Goal: Information Seeking & Learning: Learn about a topic

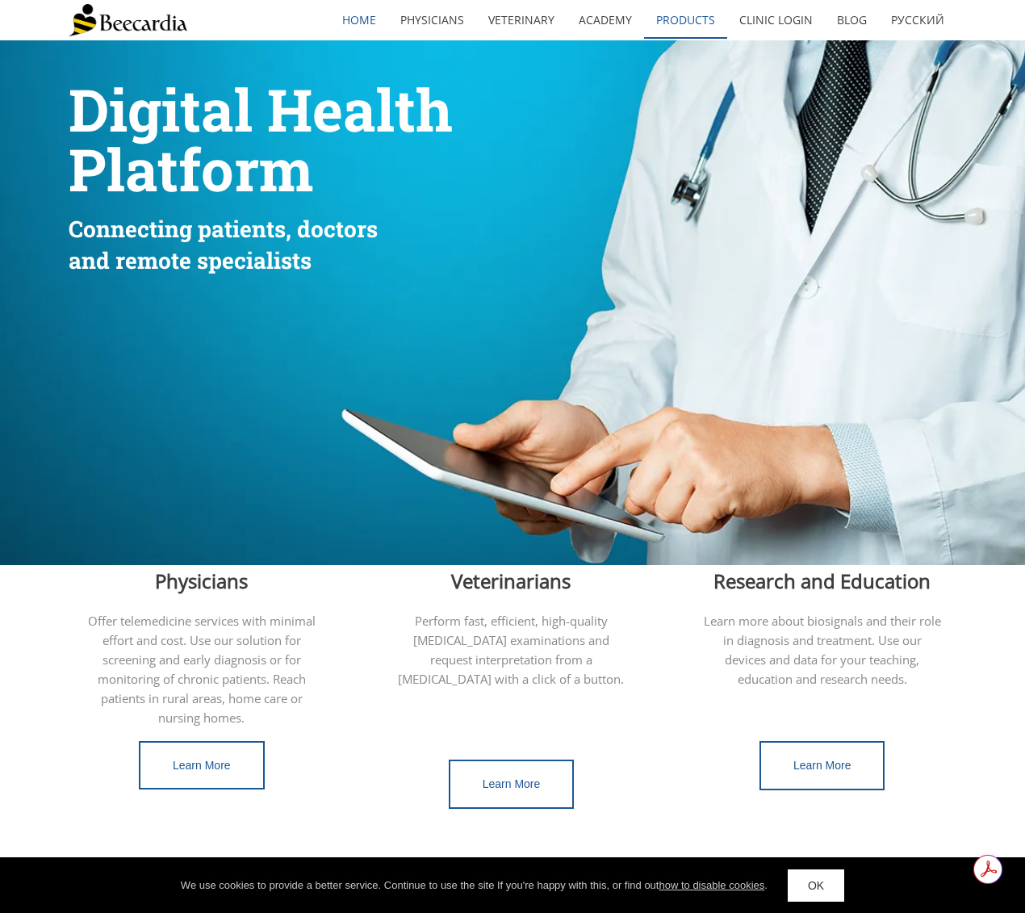
click at [689, 20] on link "Products" at bounding box center [685, 20] width 83 height 37
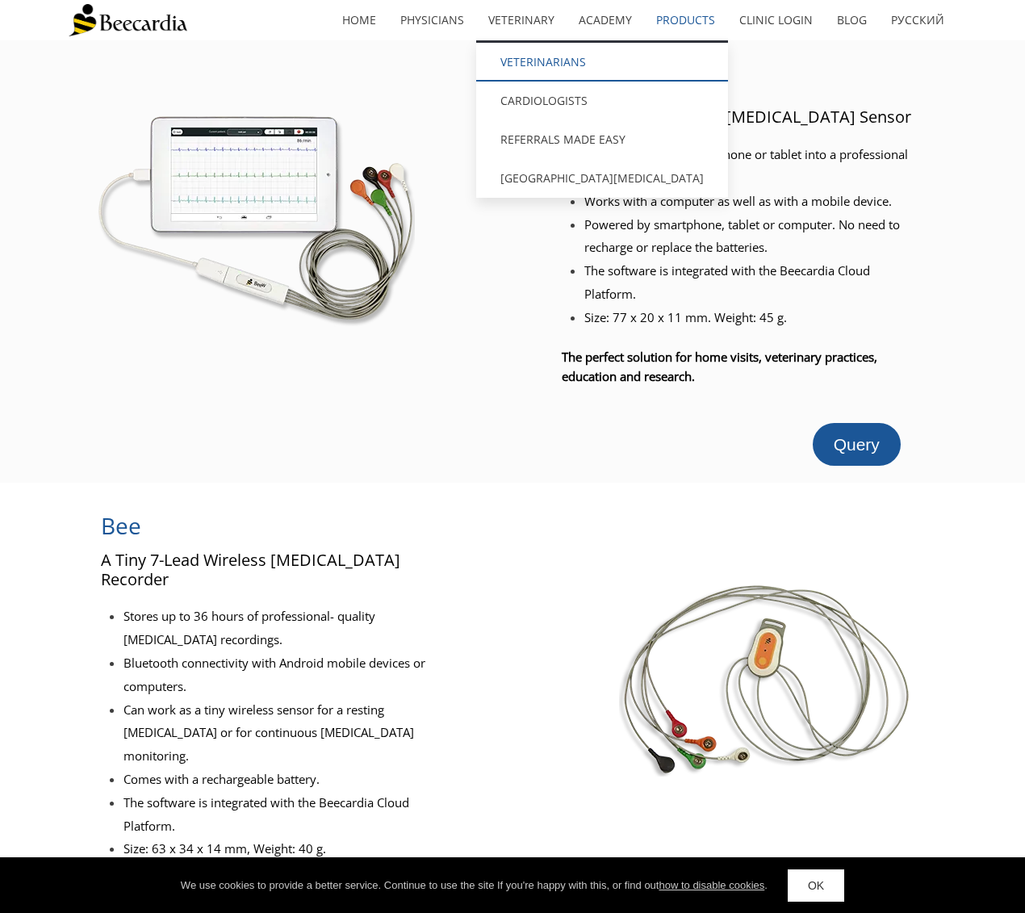
click at [545, 62] on link "Veterinarians" at bounding box center [602, 62] width 252 height 39
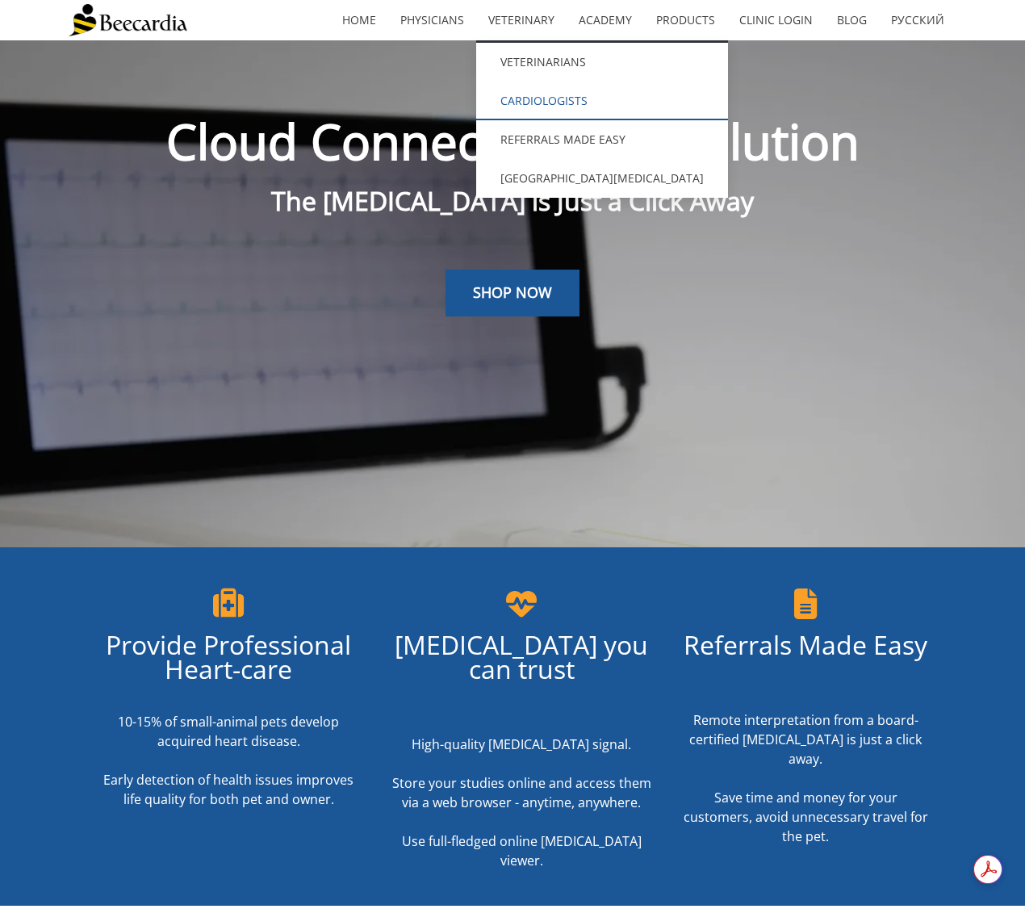
click at [530, 102] on link "Cardiologists" at bounding box center [602, 101] width 252 height 39
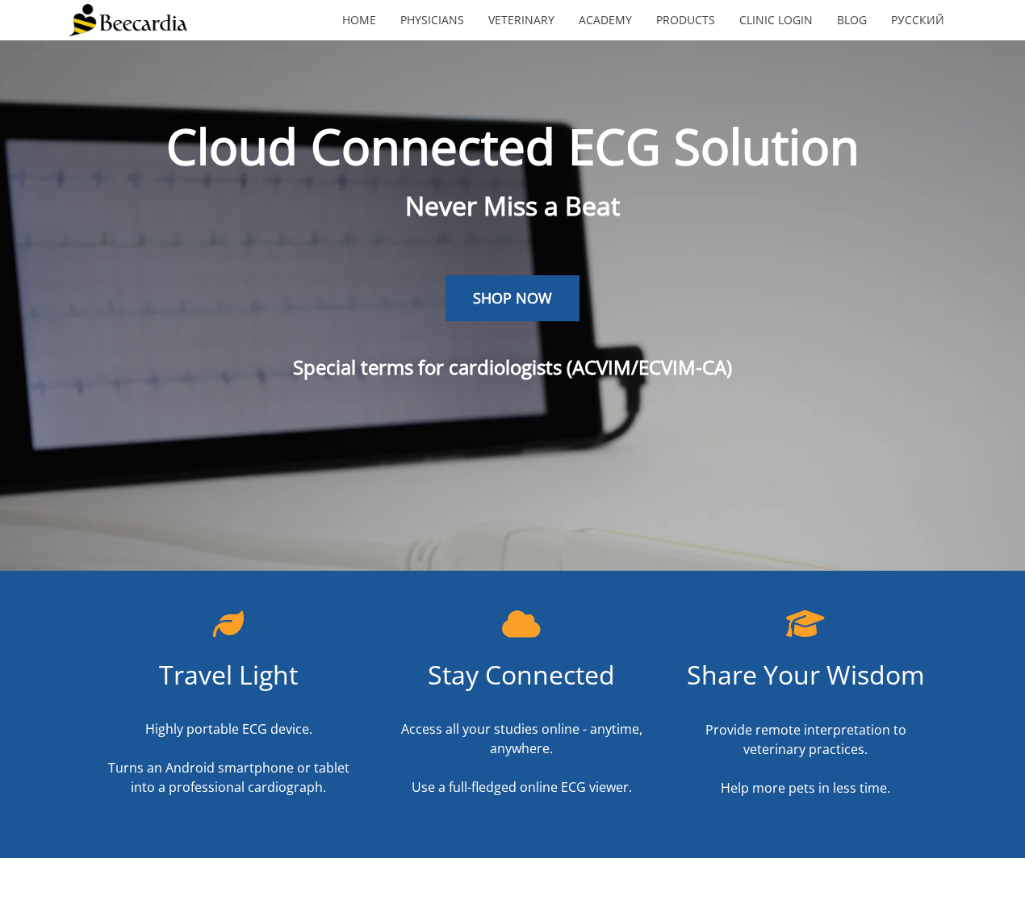
scroll to position [40, 0]
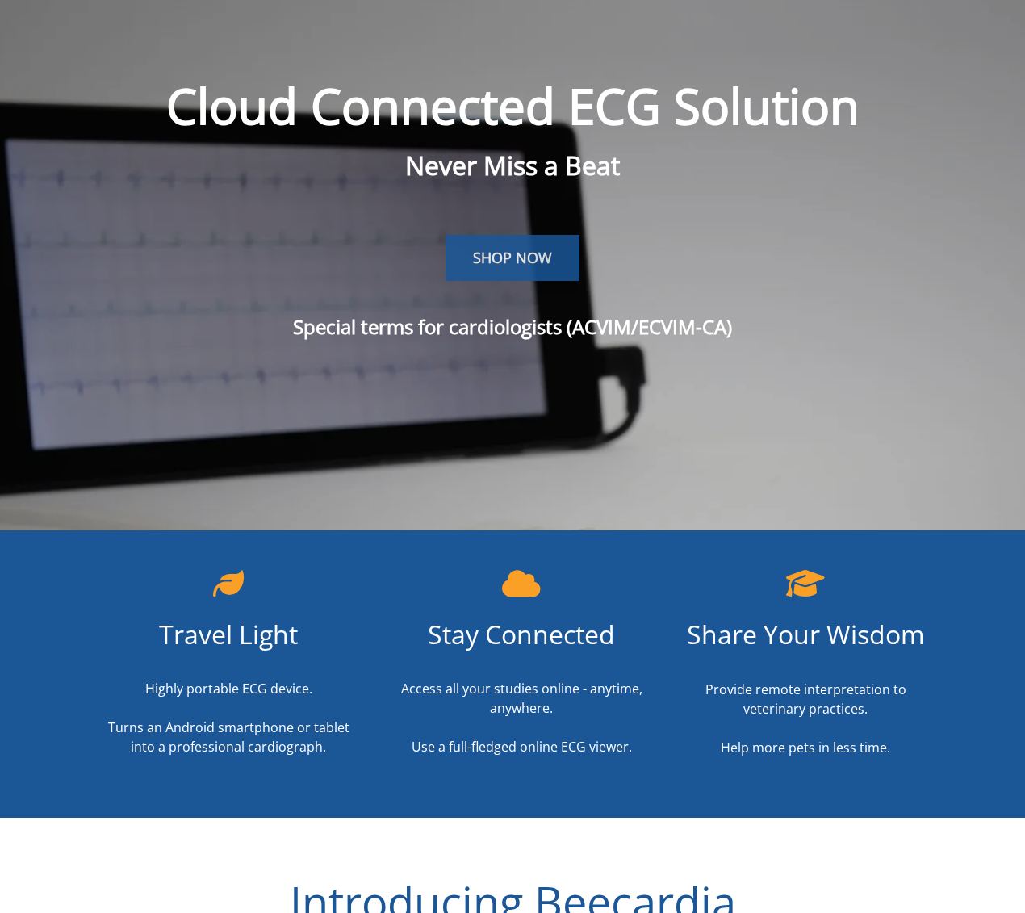
click at [535, 258] on span "SHOP NOW" at bounding box center [512, 257] width 79 height 19
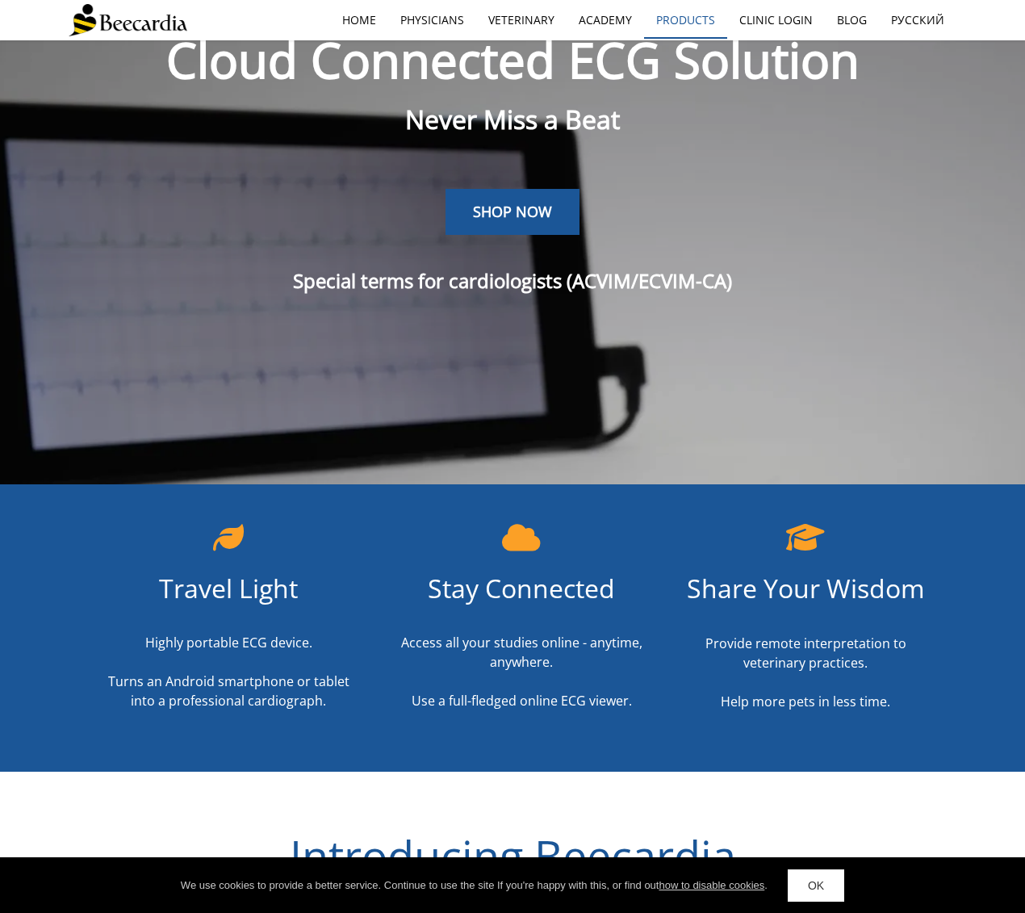
scroll to position [86, 0]
click at [706, 19] on link "Products" at bounding box center [685, 20] width 83 height 37
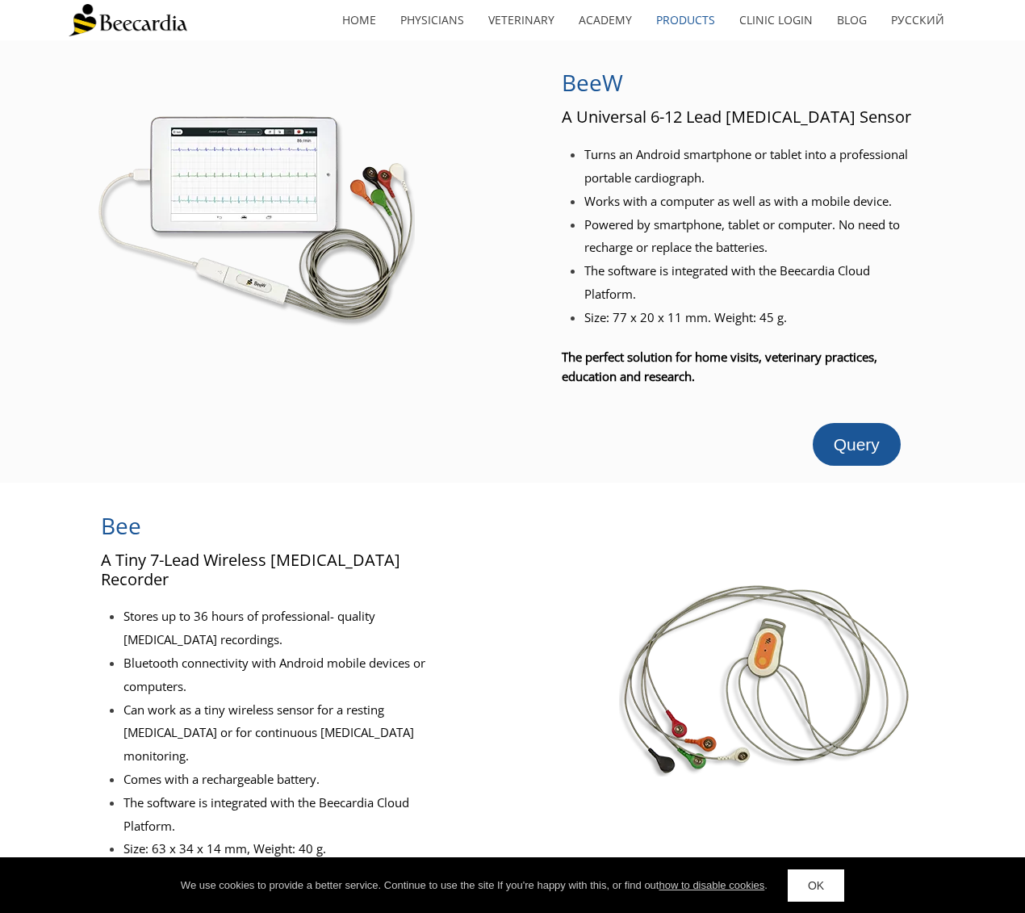
drag, startPoint x: 855, startPoint y: 441, endPoint x: 558, endPoint y: 360, distance: 308.5
click at [855, 441] on span "Query" at bounding box center [857, 444] width 46 height 19
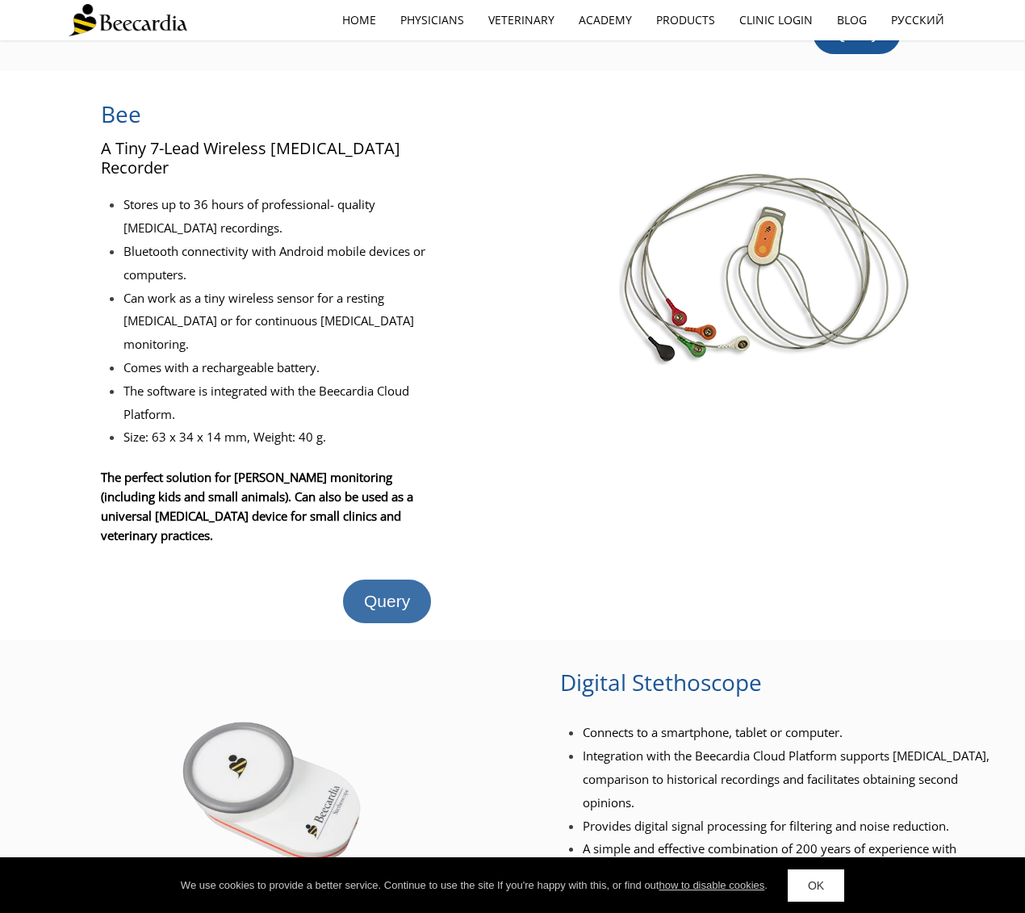
scroll to position [414, 0]
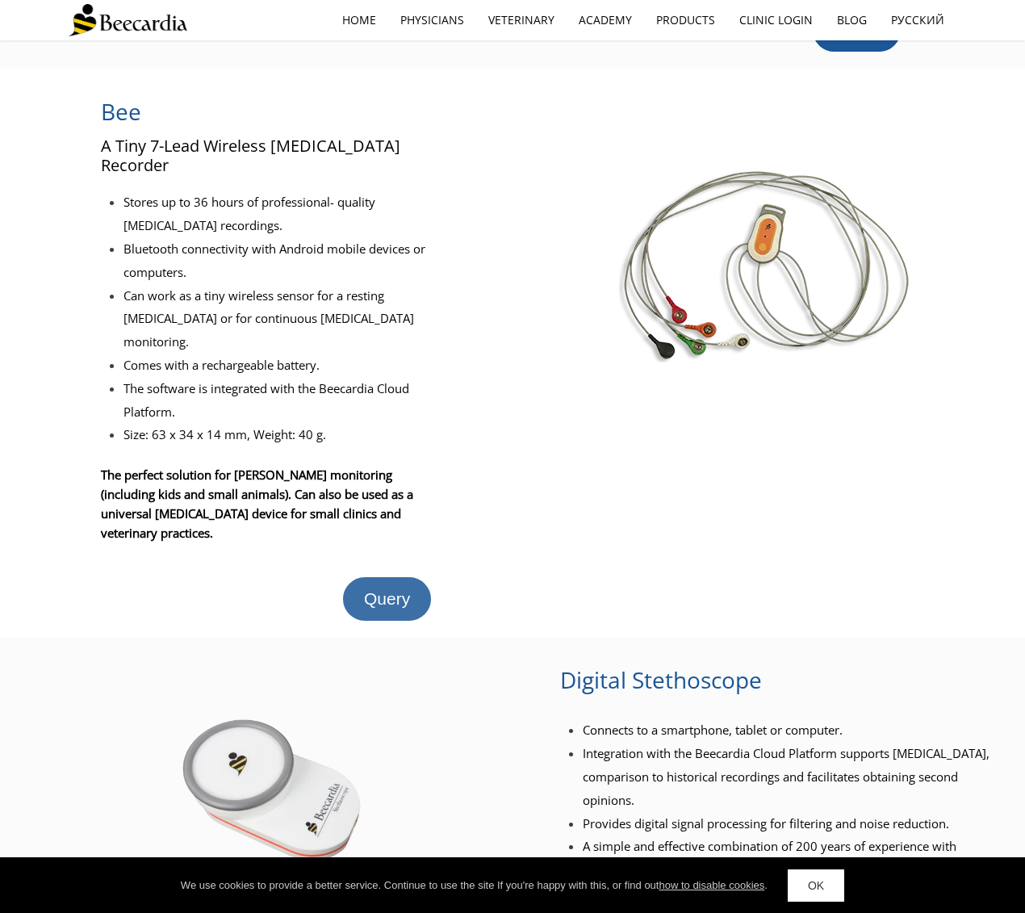
click at [400, 589] on span "Query" at bounding box center [387, 598] width 46 height 19
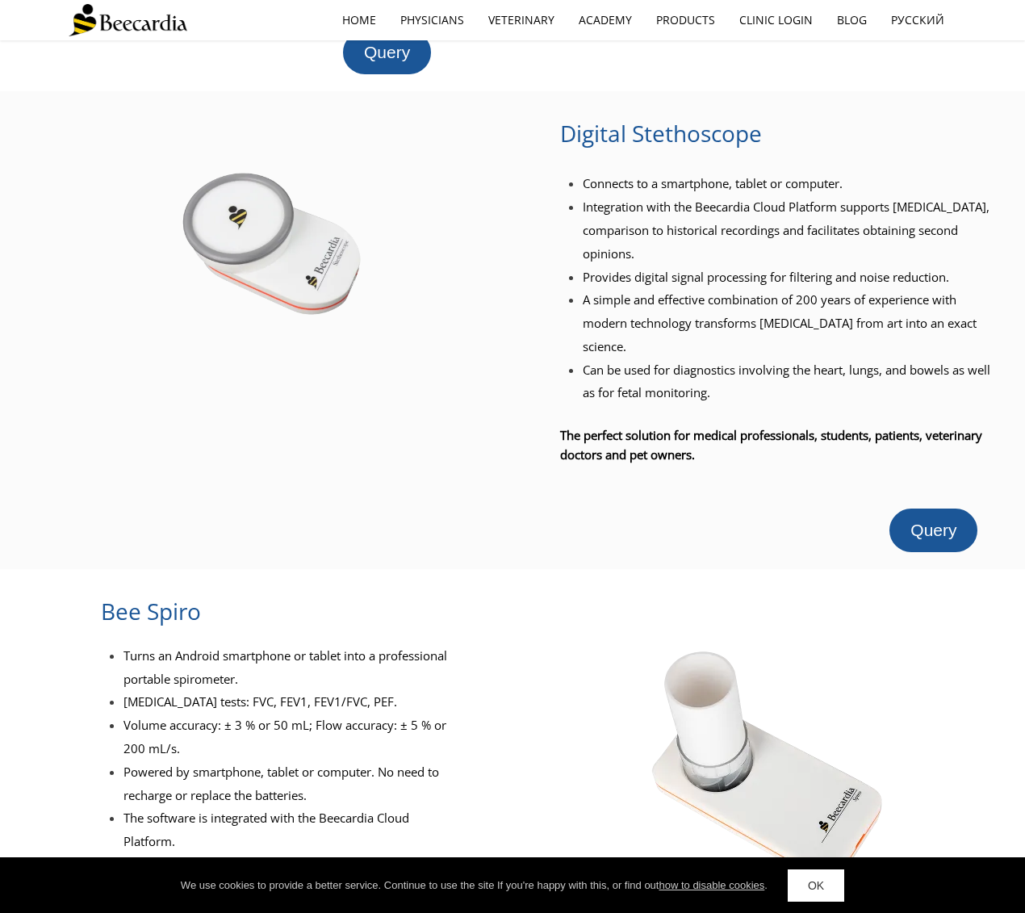
scroll to position [981, 0]
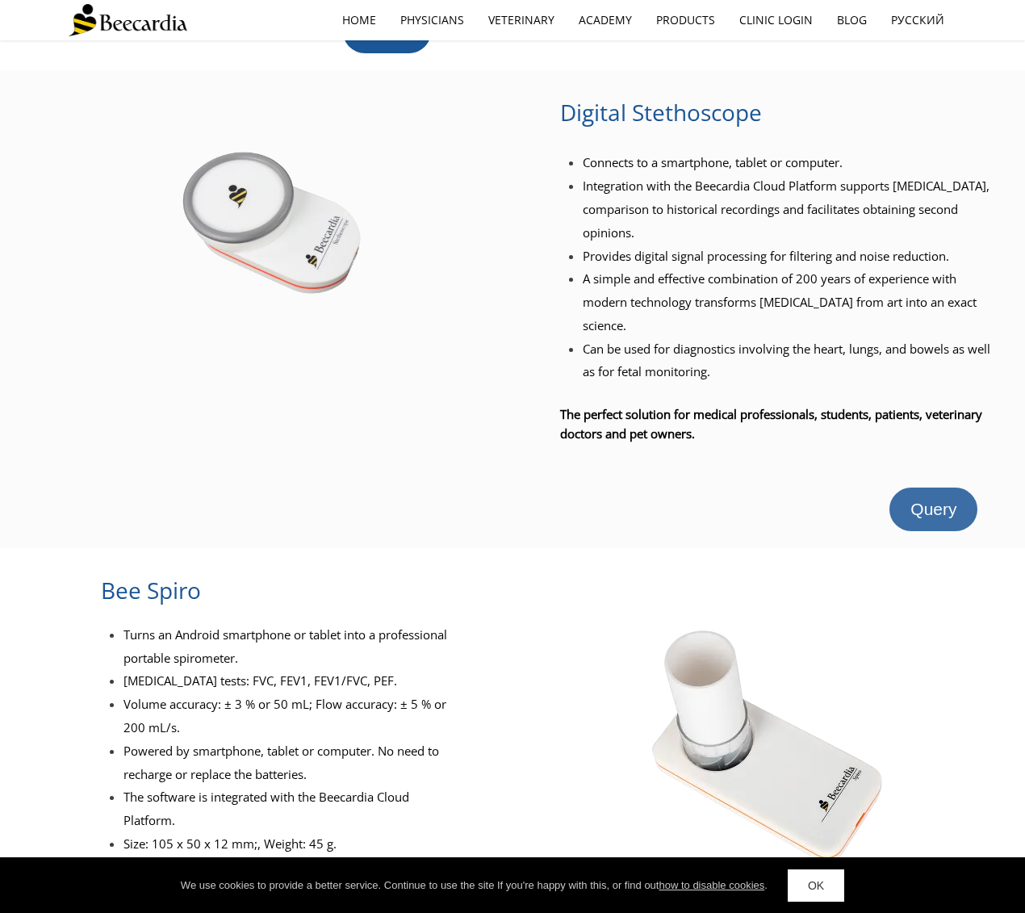
click at [948, 499] on span "Query" at bounding box center [933, 508] width 46 height 19
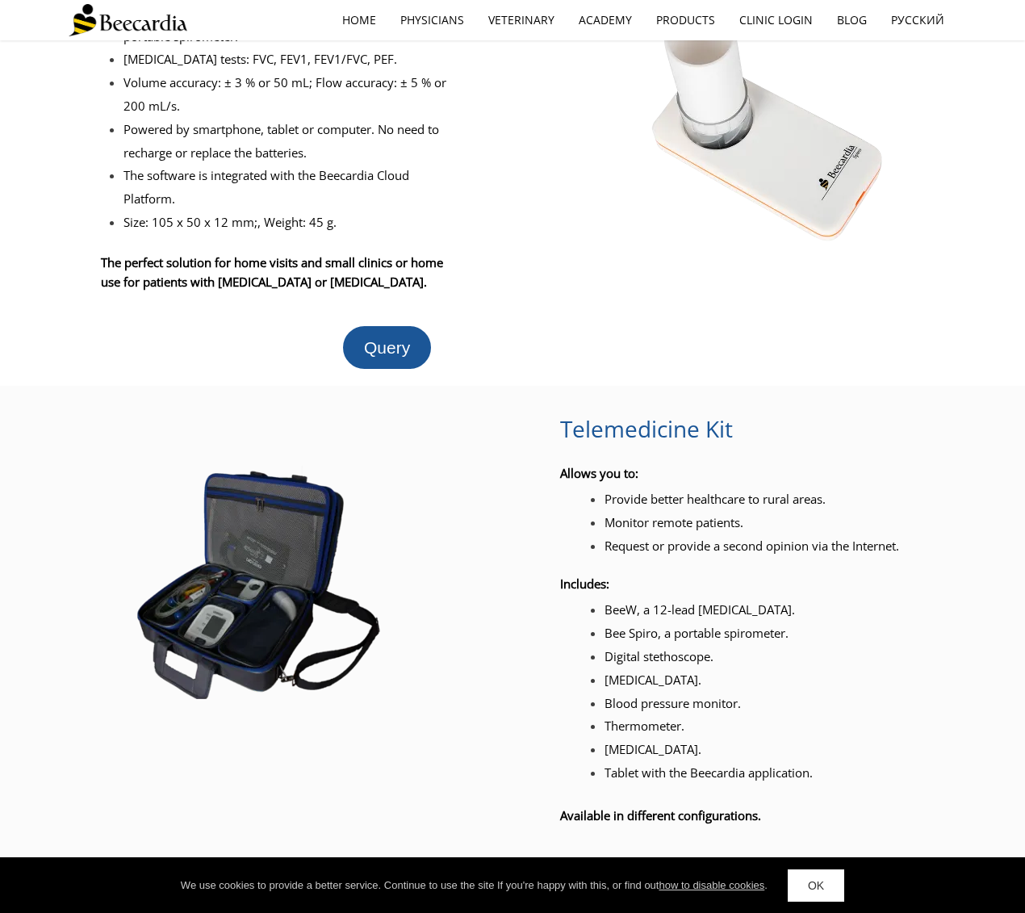
scroll to position [1611, 0]
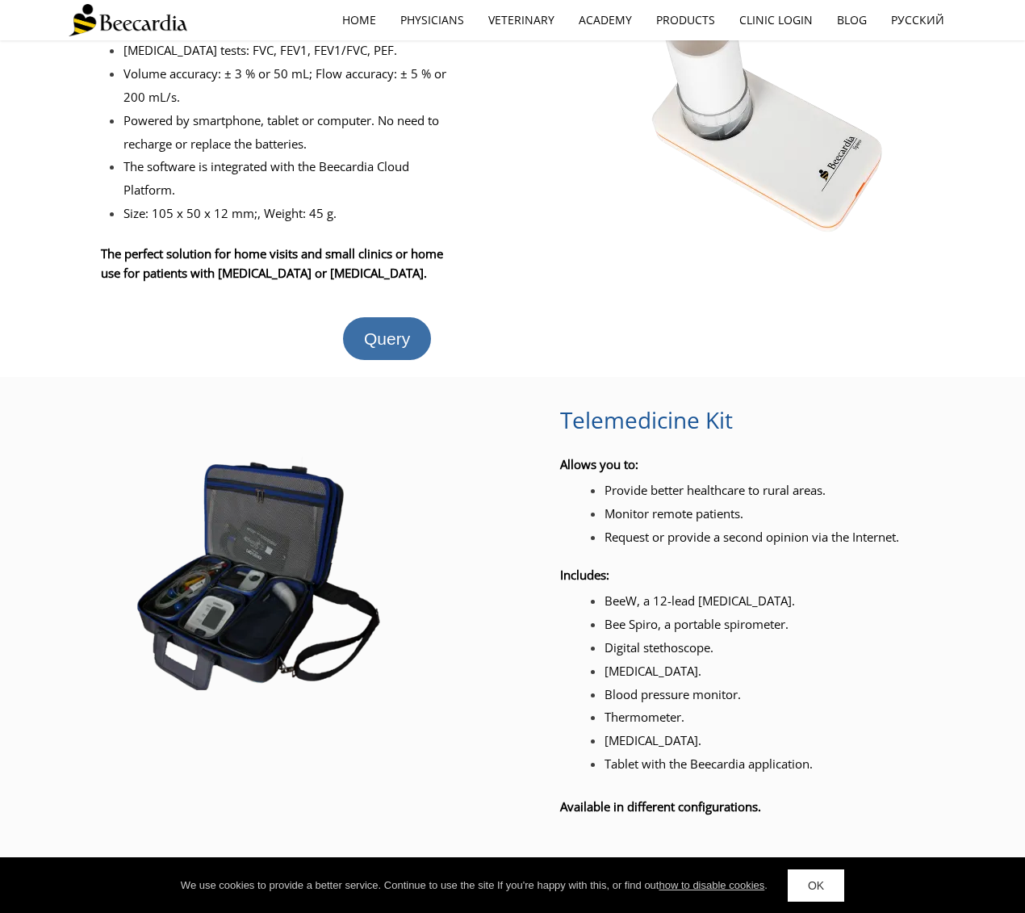
click at [381, 329] on span "Query" at bounding box center [387, 338] width 46 height 19
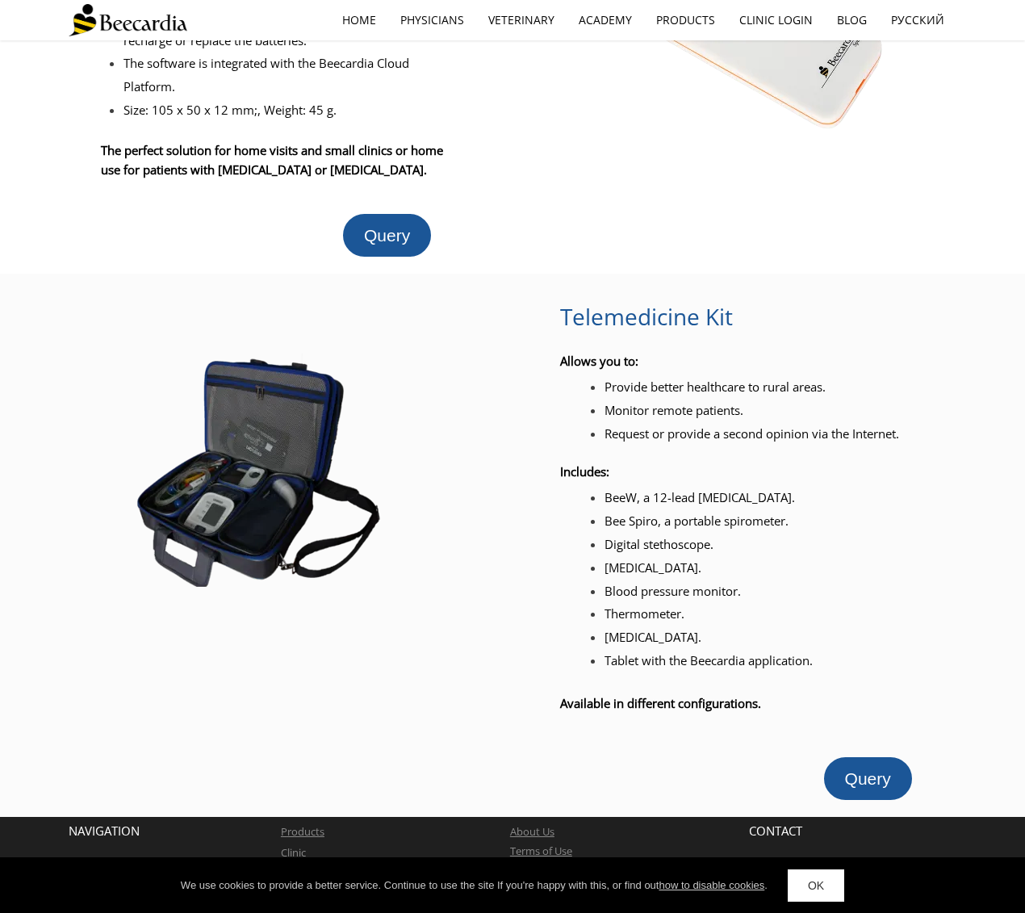
scroll to position [1734, 0]
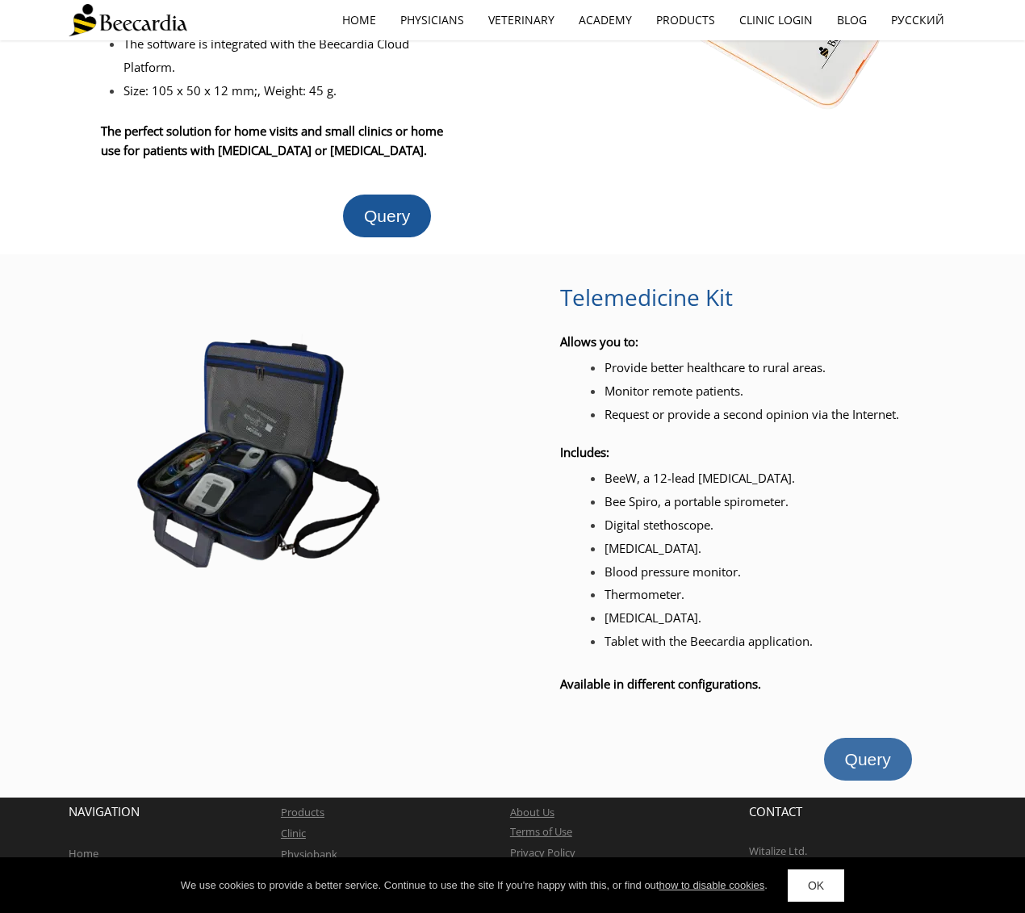
click at [862, 750] on span "Query" at bounding box center [868, 759] width 46 height 19
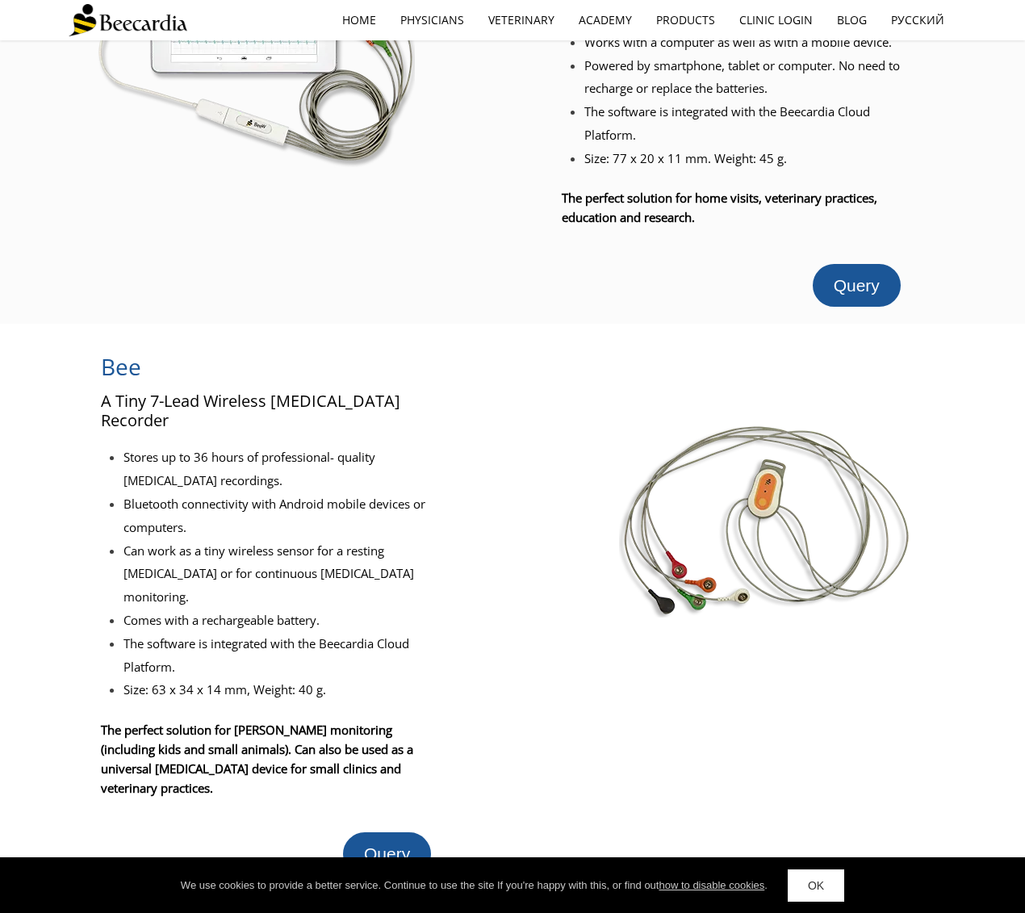
scroll to position [147, 0]
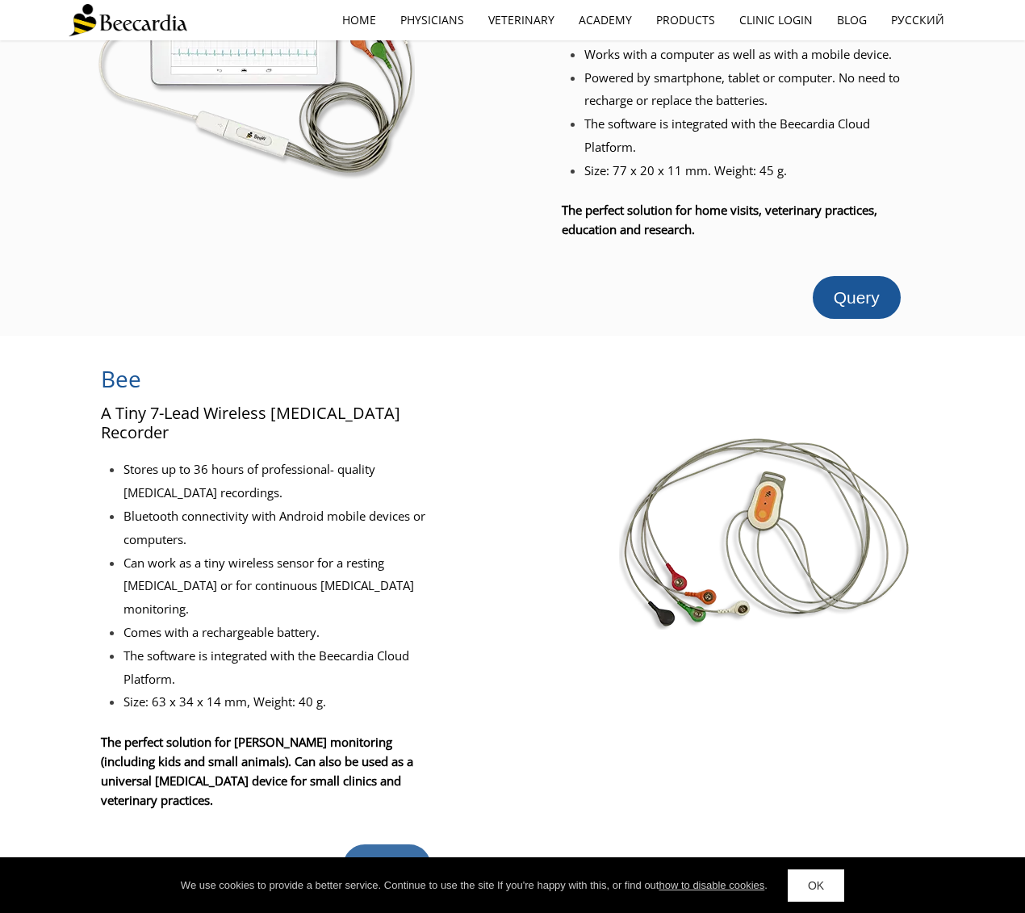
click at [387, 844] on link "Query" at bounding box center [387, 865] width 88 height 43
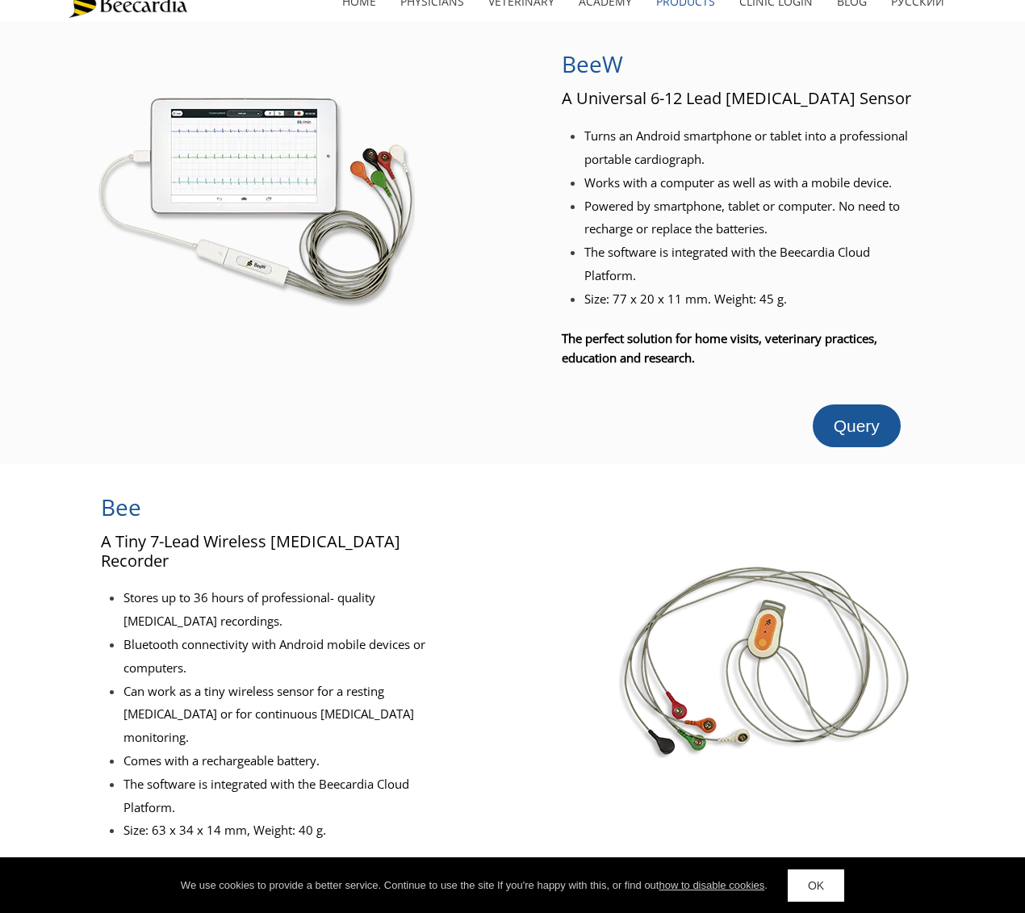
scroll to position [0, 0]
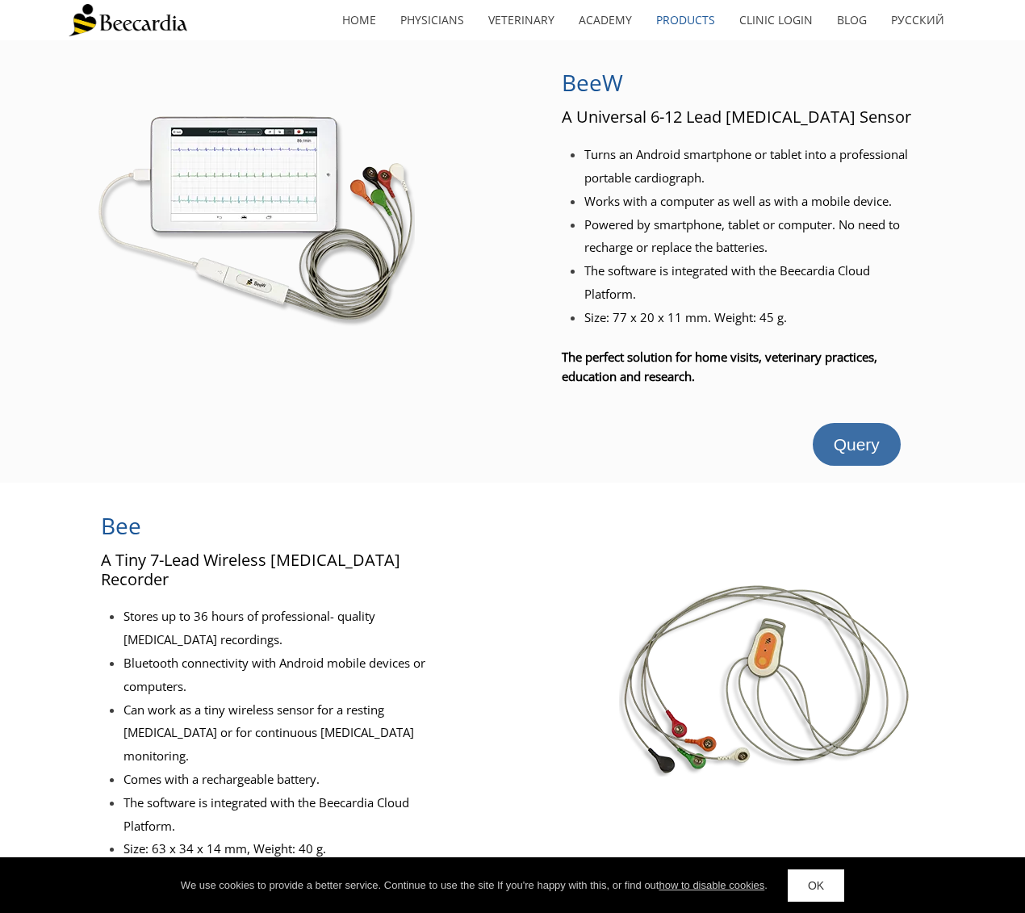
click at [880, 443] on link "Query" at bounding box center [857, 444] width 88 height 43
click at [370, 13] on link "home" at bounding box center [359, 20] width 58 height 37
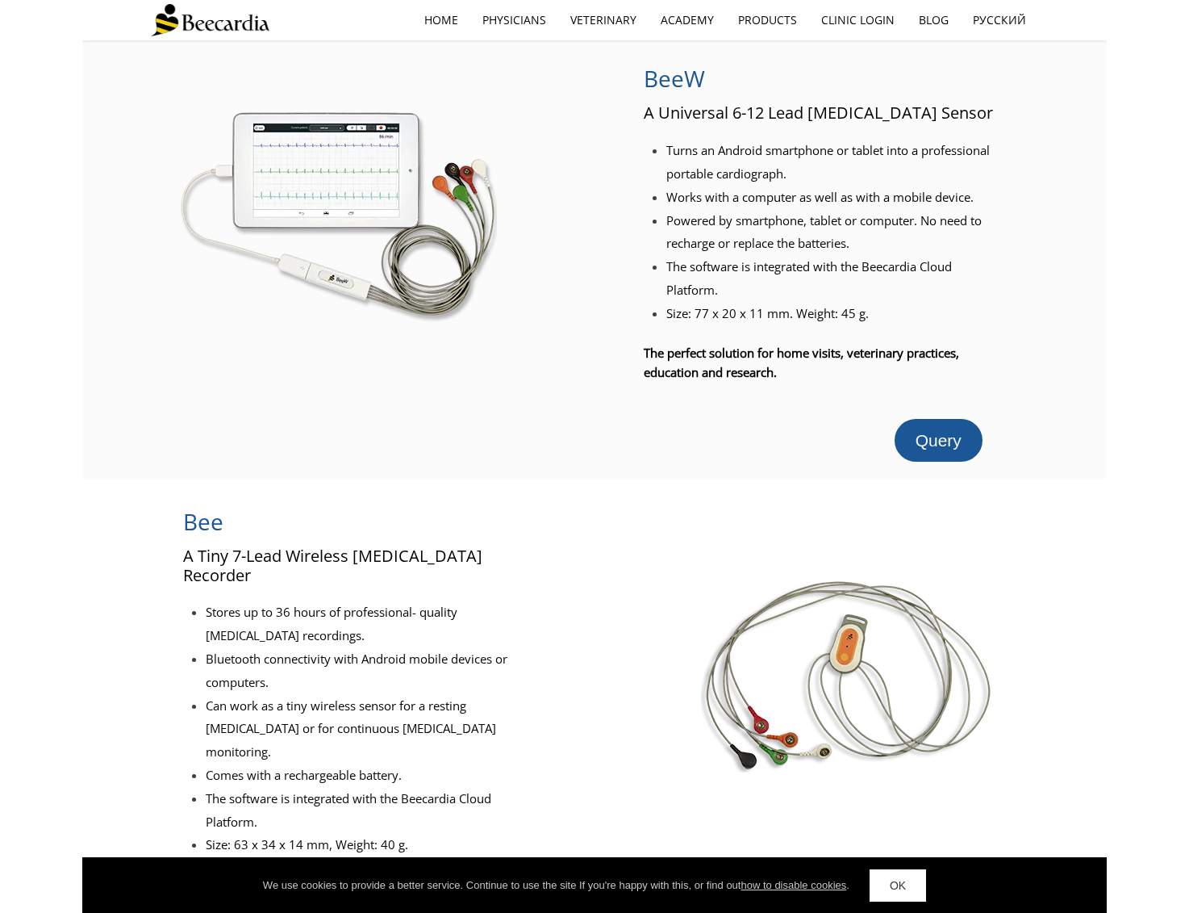
scroll to position [6, 0]
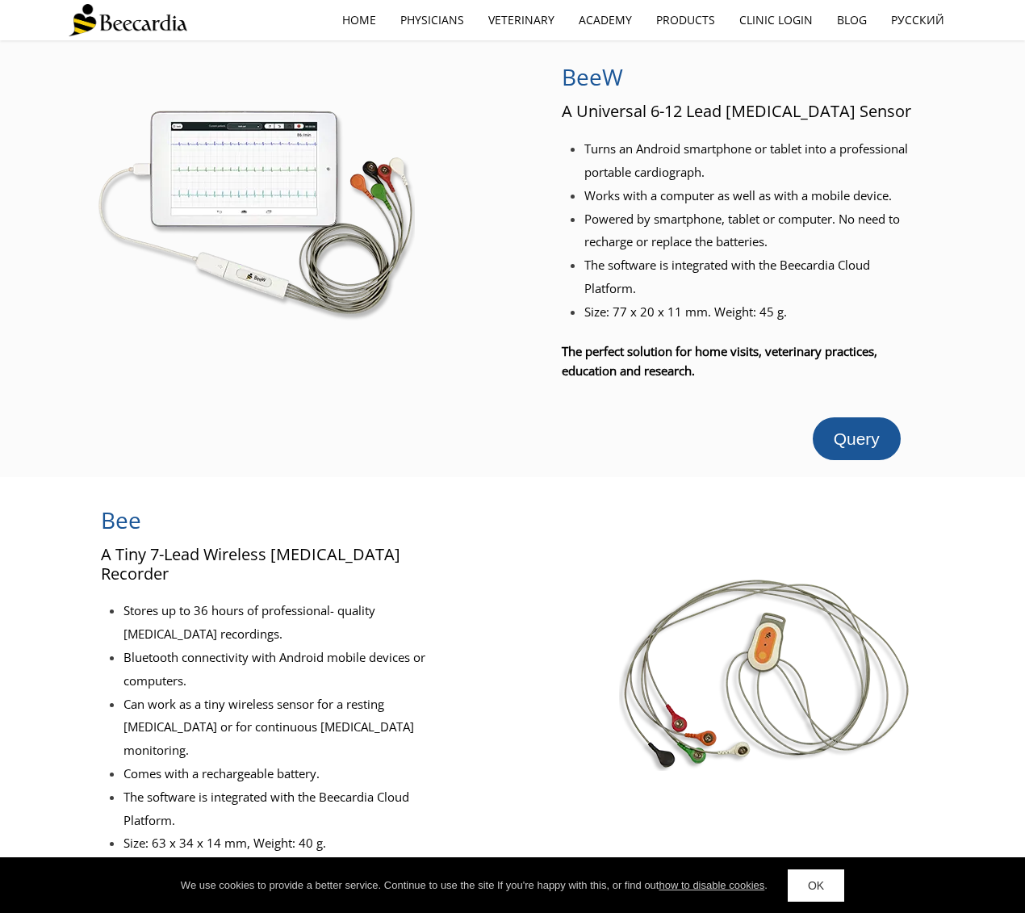
click at [832, 879] on link "OK" at bounding box center [816, 885] width 56 height 32
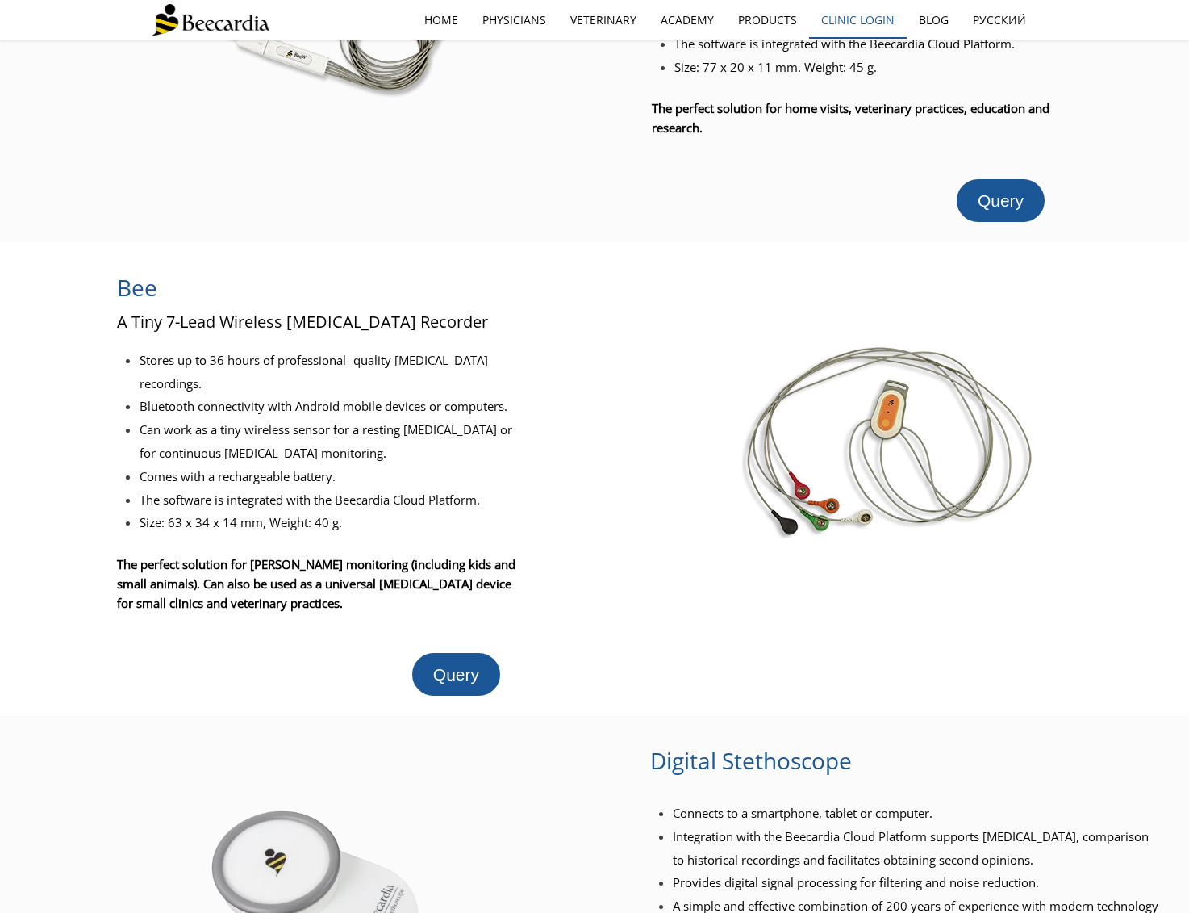
scroll to position [173, 0]
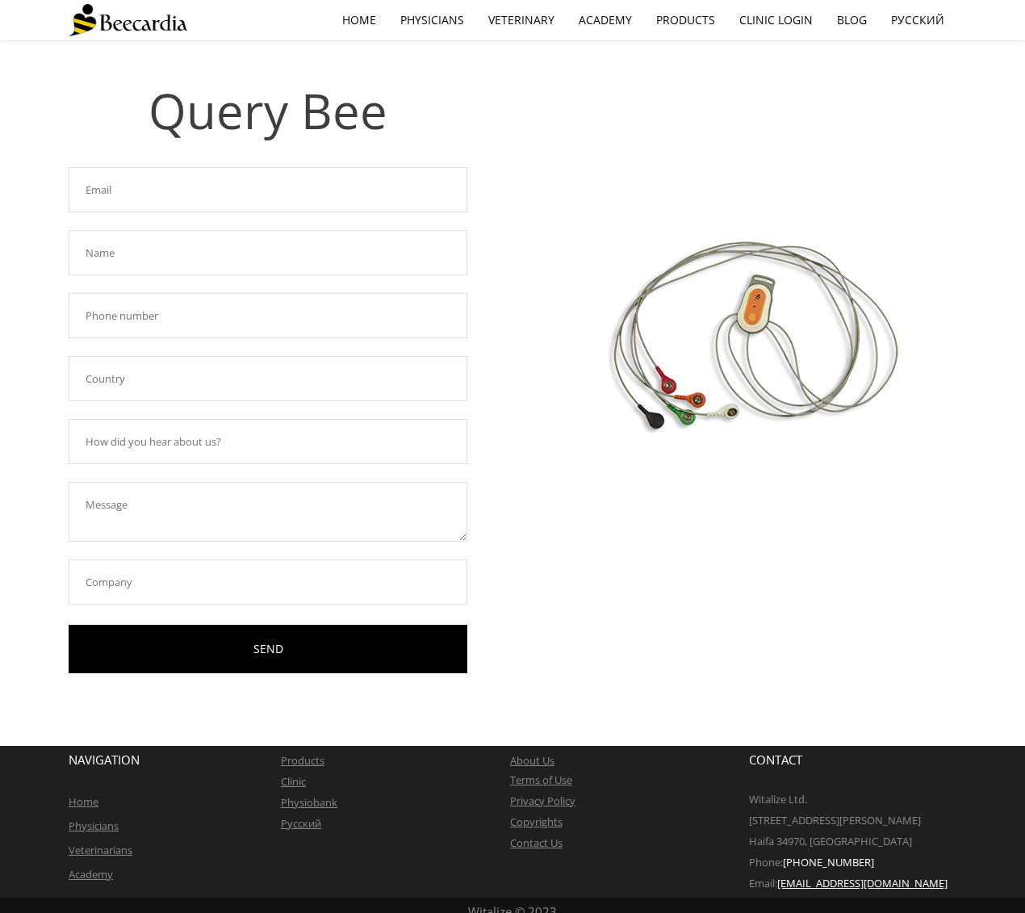
scroll to position [36, 0]
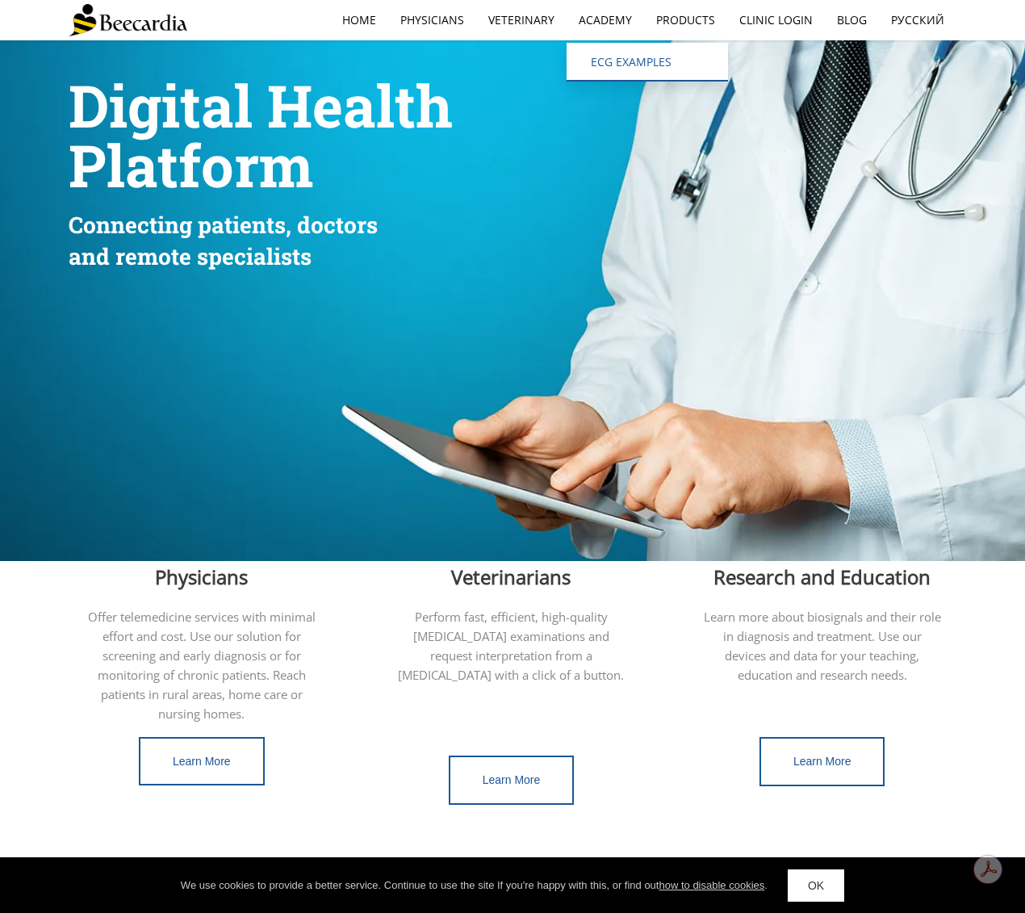
click at [620, 65] on link "ECG EXAMPLES" at bounding box center [646, 62] width 161 height 39
